Goal: Task Accomplishment & Management: Complete application form

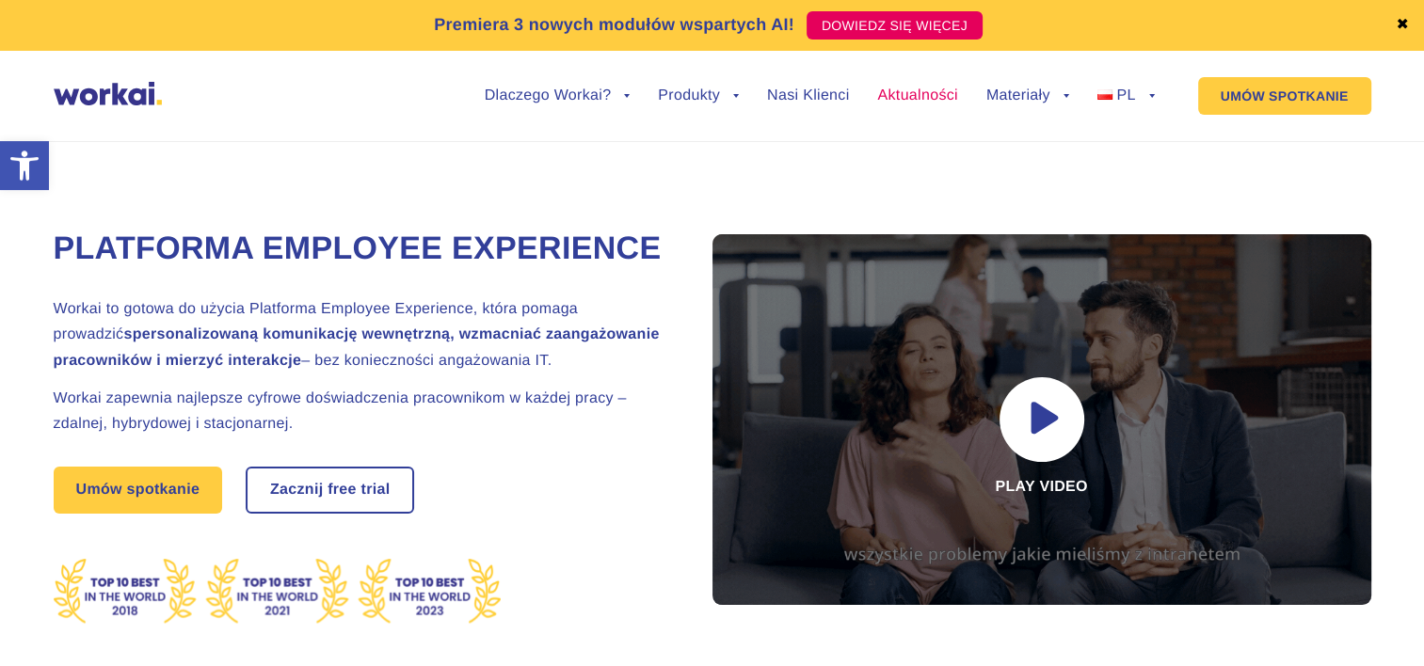
click at [941, 95] on link "Aktualności" at bounding box center [917, 95] width 80 height 15
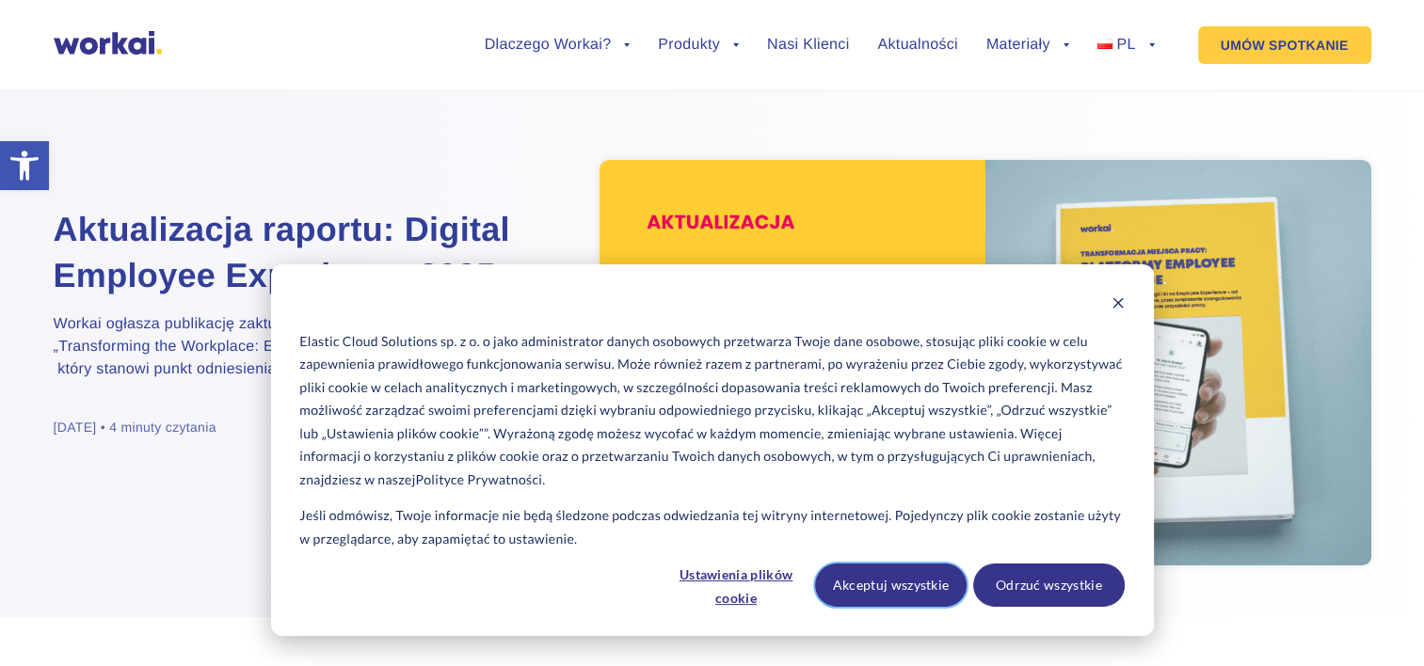
click at [920, 584] on button "Akceptuj wszystkie" at bounding box center [891, 585] width 152 height 43
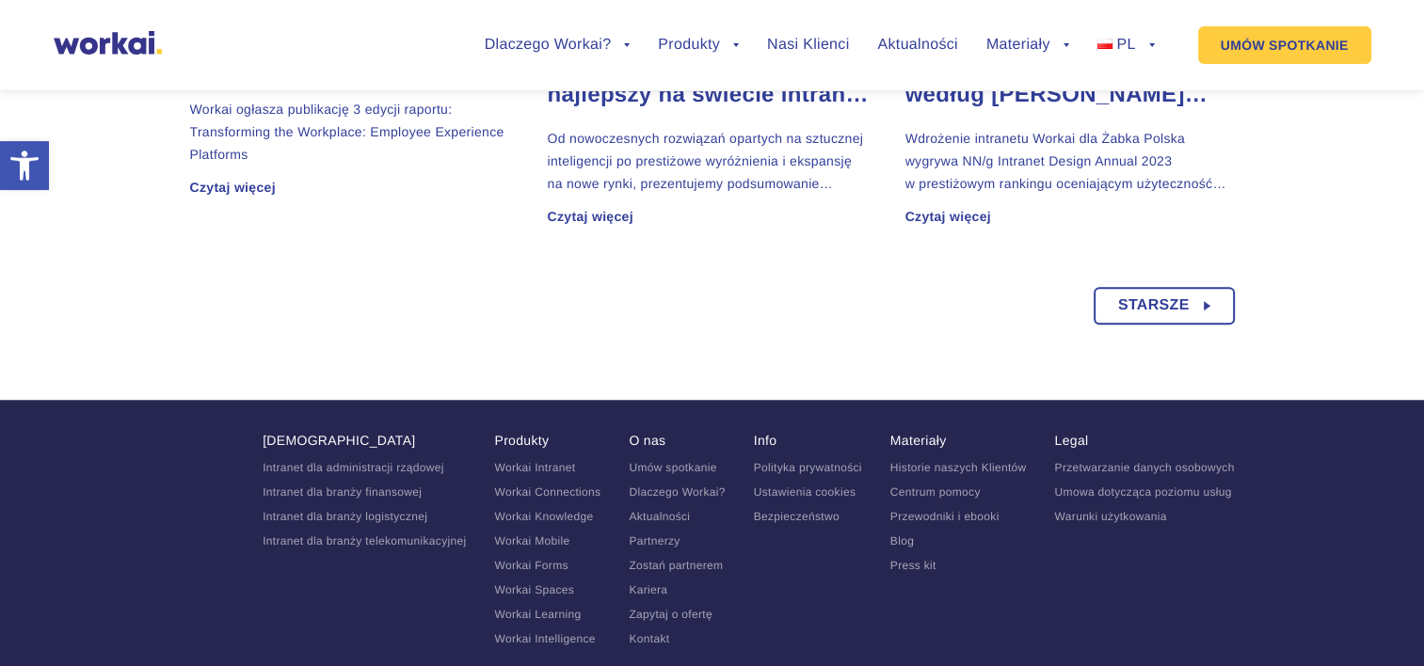
scroll to position [1630, 0]
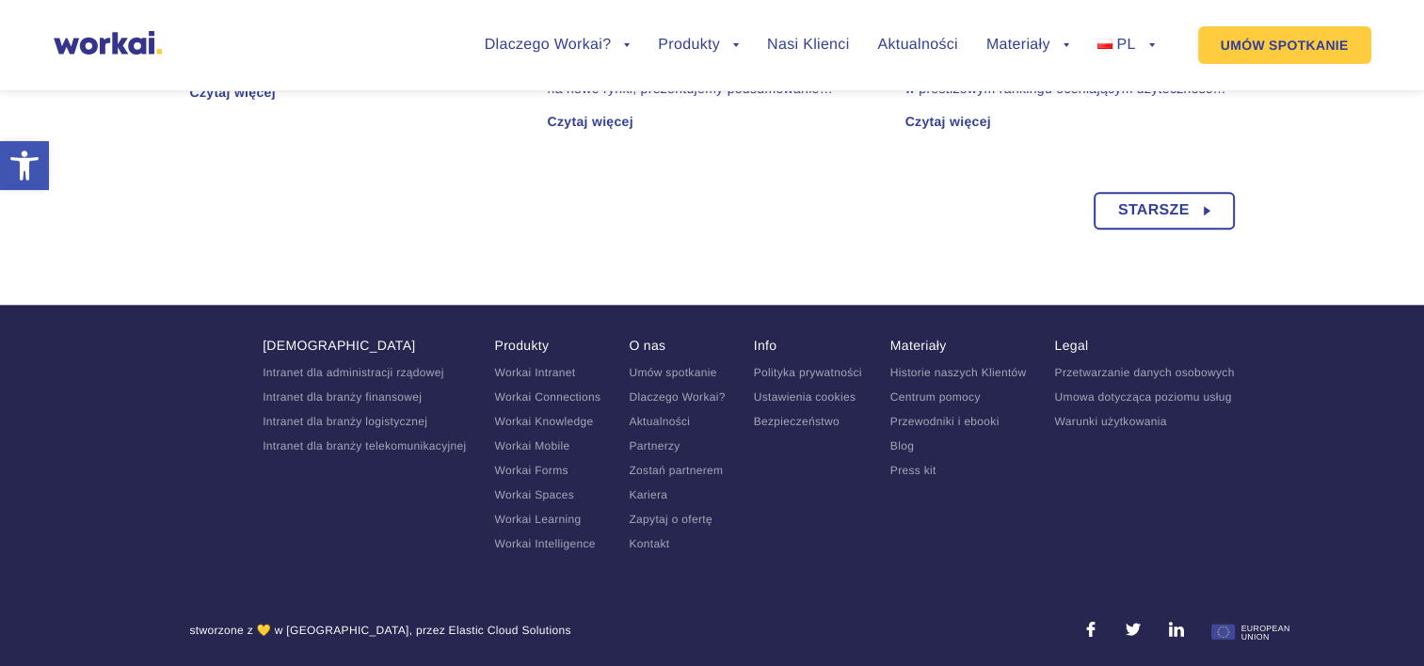
click at [651, 488] on link "Kariera" at bounding box center [648, 494] width 39 height 13
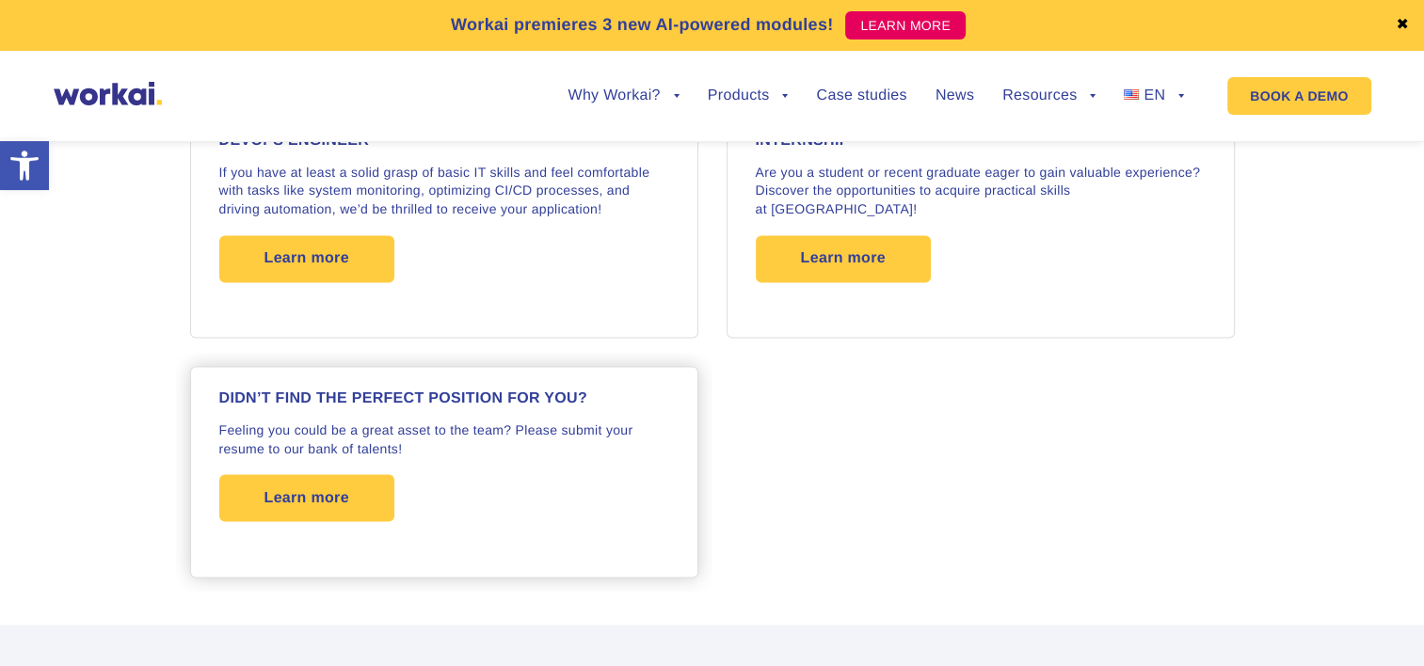
scroll to position [2729, 0]
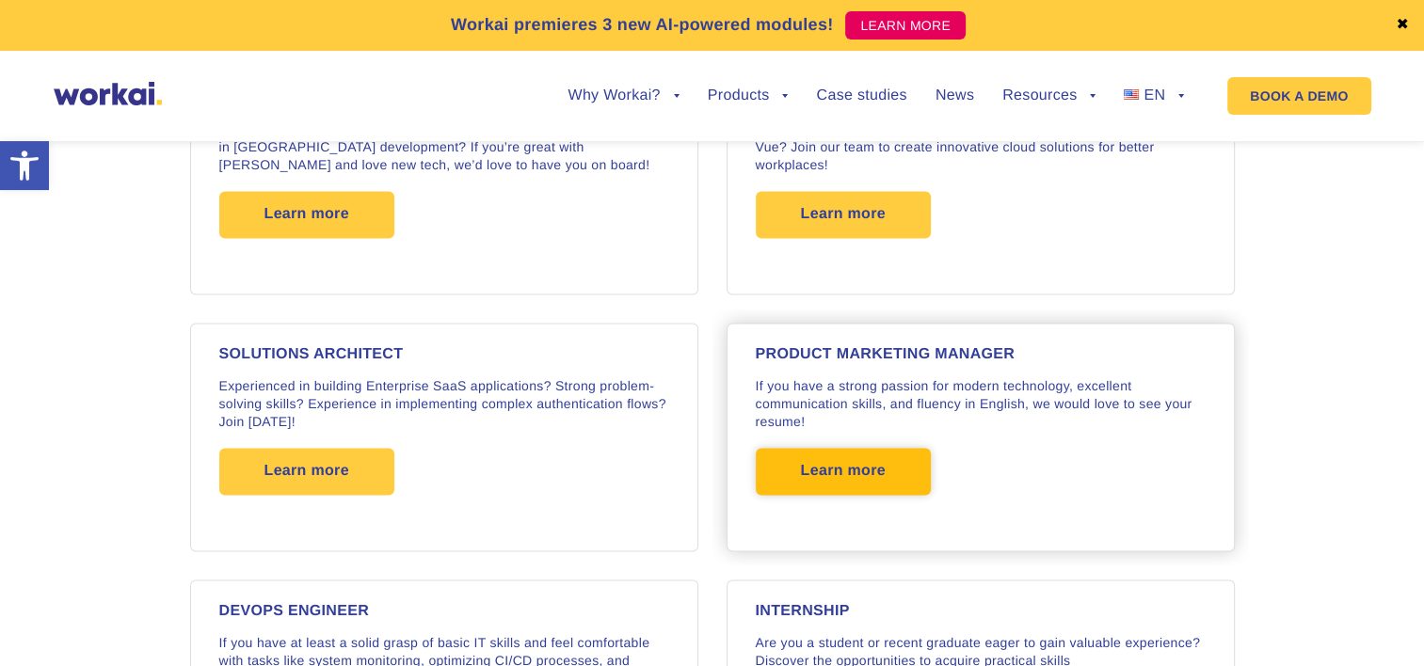
click at [850, 456] on span "Learn more" at bounding box center [843, 471] width 85 height 47
